Goal: Entertainment & Leisure: Consume media (video, audio)

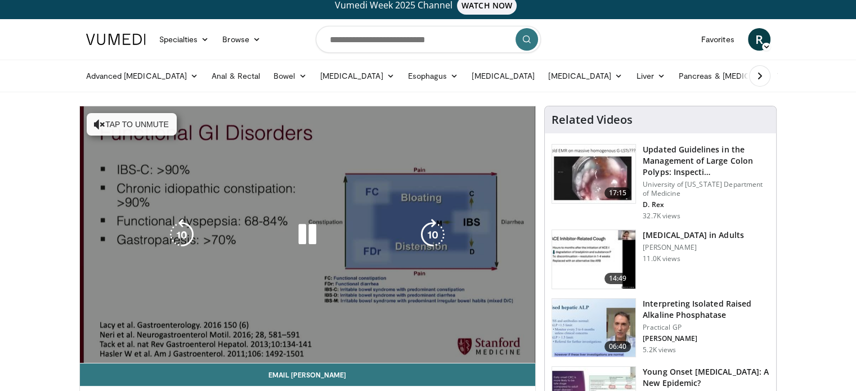
click at [119, 120] on div "10 seconds Tap to unmute" at bounding box center [308, 234] width 456 height 257
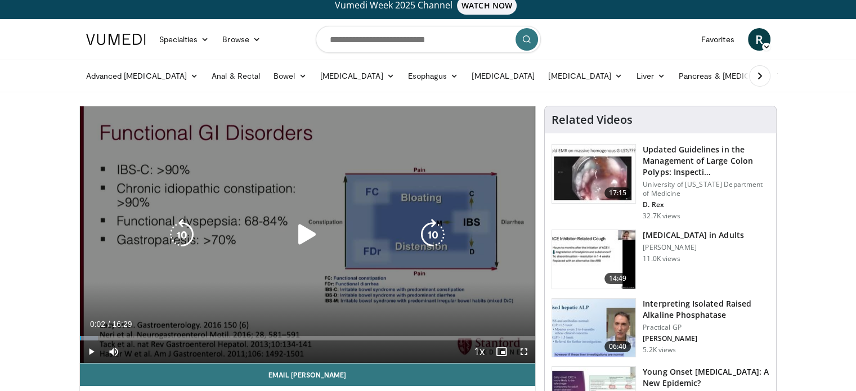
click at [301, 238] on icon "Video Player" at bounding box center [308, 235] width 32 height 32
